Goal: Check status: Check status

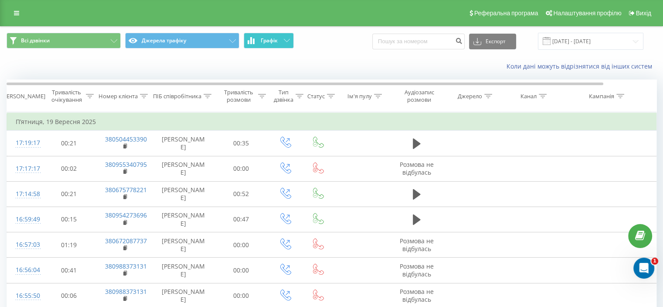
click at [261, 41] on span "Графік" at bounding box center [269, 41] width 17 height 6
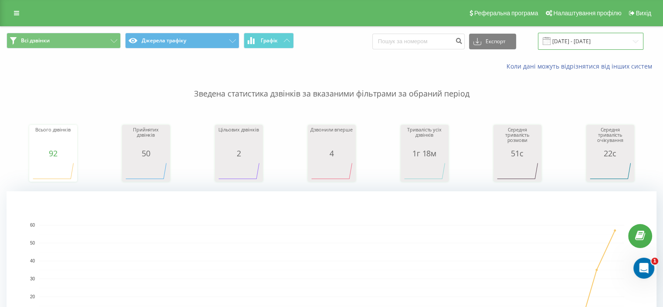
click at [602, 45] on input "[DATE] - [DATE]" at bounding box center [591, 41] width 106 height 17
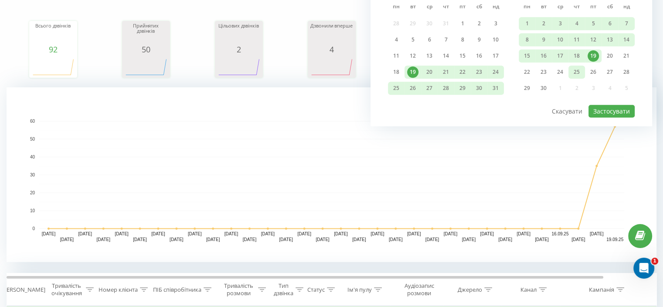
scroll to position [87, 0]
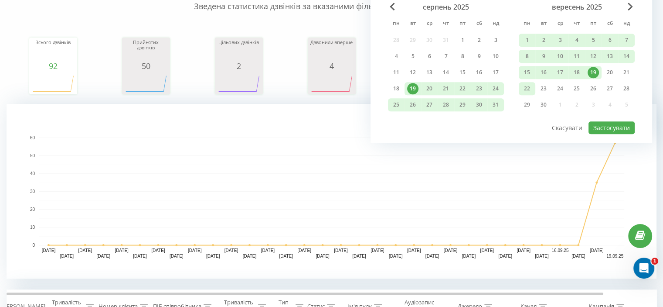
click at [529, 85] on div "22" at bounding box center [527, 88] width 11 height 11
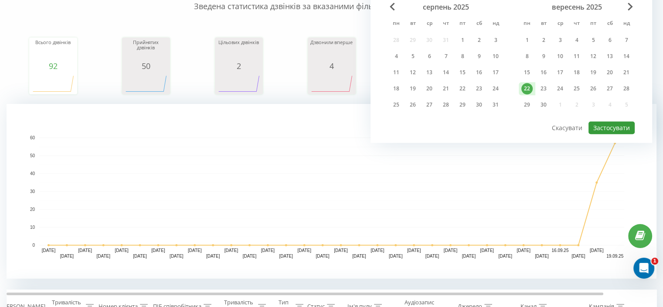
click at [607, 127] on button "Застосувати" at bounding box center [612, 127] width 46 height 13
type input "[DATE] - [DATE]"
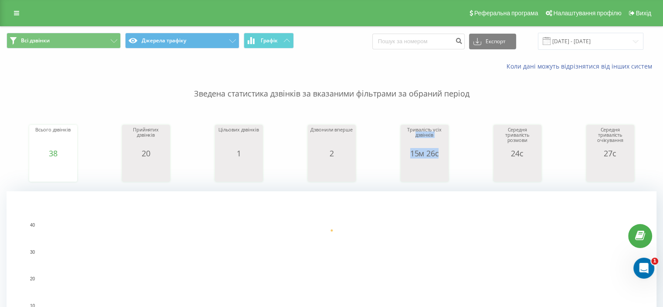
drag, startPoint x: 441, startPoint y: 152, endPoint x: 392, endPoint y: 147, distance: 49.5
click at [395, 148] on div "Всього дзвінків 38 date totalCalls [DATE] [PHONE_NUMBER][DATE] Прийнятих дзвінк…" at bounding box center [332, 144] width 650 height 75
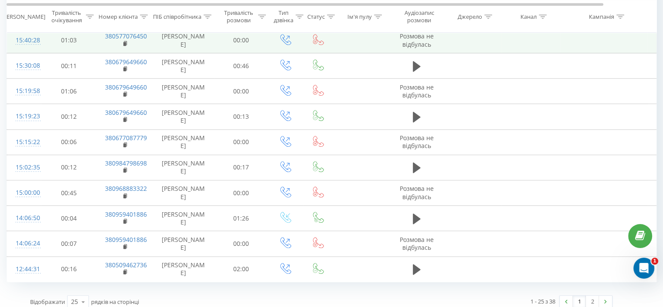
scroll to position [785, 0]
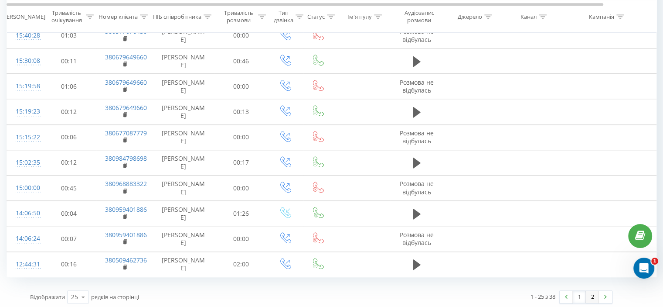
click at [592, 295] on link "2" at bounding box center [592, 296] width 13 height 12
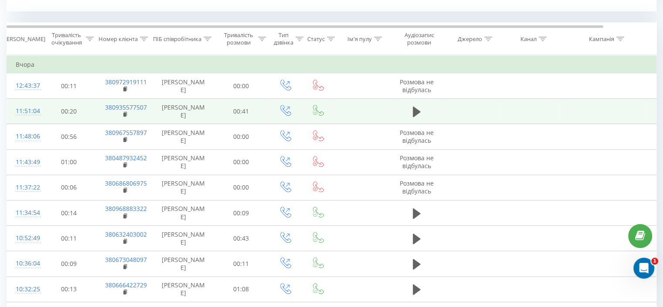
scroll to position [481, 0]
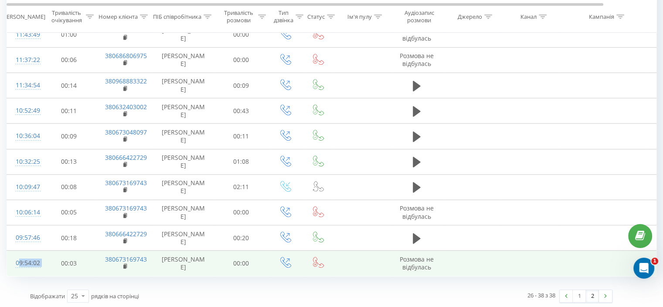
drag, startPoint x: 44, startPoint y: 259, endPoint x: 14, endPoint y: 260, distance: 29.2
click at [14, 260] on tr "09:54:02 00:03 380673169743 [PERSON_NAME] 00:00 Розмова не відбулась" at bounding box center [360, 262] width 707 height 25
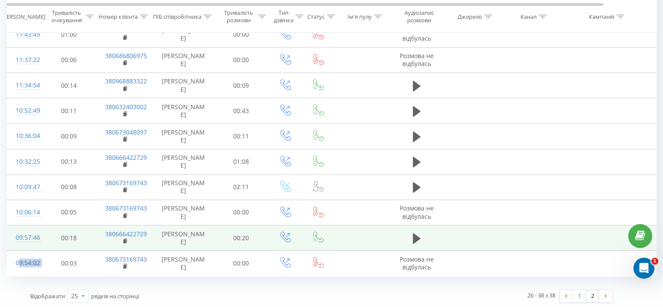
copy div "09:54:02"
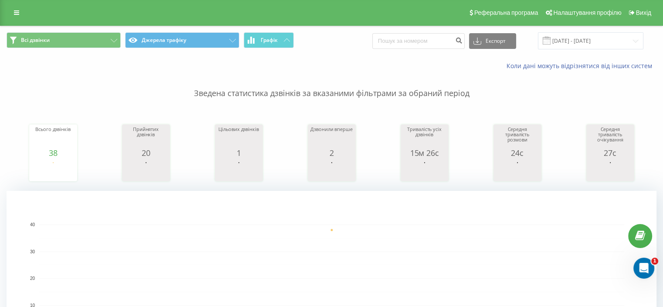
scroll to position [0, 0]
drag, startPoint x: 408, startPoint y: 154, endPoint x: 452, endPoint y: 155, distance: 44.1
click at [452, 155] on div "Всього дзвінків 38 date totalCalls [DATE] [PHONE_NUMBER][DATE] Прийнятих дзвінк…" at bounding box center [332, 144] width 650 height 75
copy div "15м 26с"
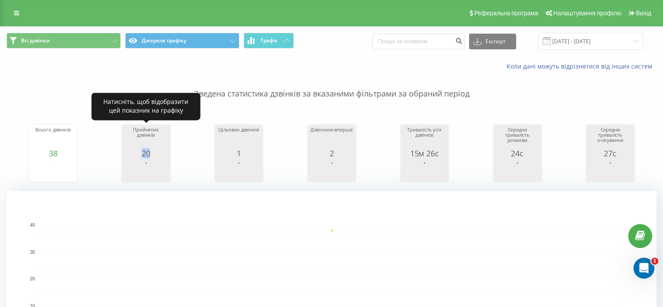
drag, startPoint x: 160, startPoint y: 154, endPoint x: 138, endPoint y: 153, distance: 22.7
click at [138, 153] on div "20" at bounding box center [146, 153] width 44 height 9
copy div "20"
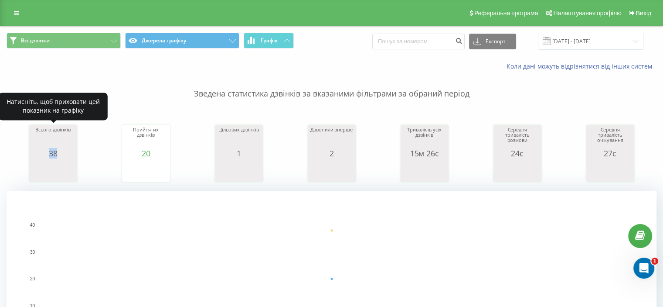
drag, startPoint x: 64, startPoint y: 152, endPoint x: 39, endPoint y: 155, distance: 25.0
click at [39, 155] on div "38" at bounding box center [53, 153] width 44 height 9
copy div "38"
